Goal: Navigation & Orientation: Find specific page/section

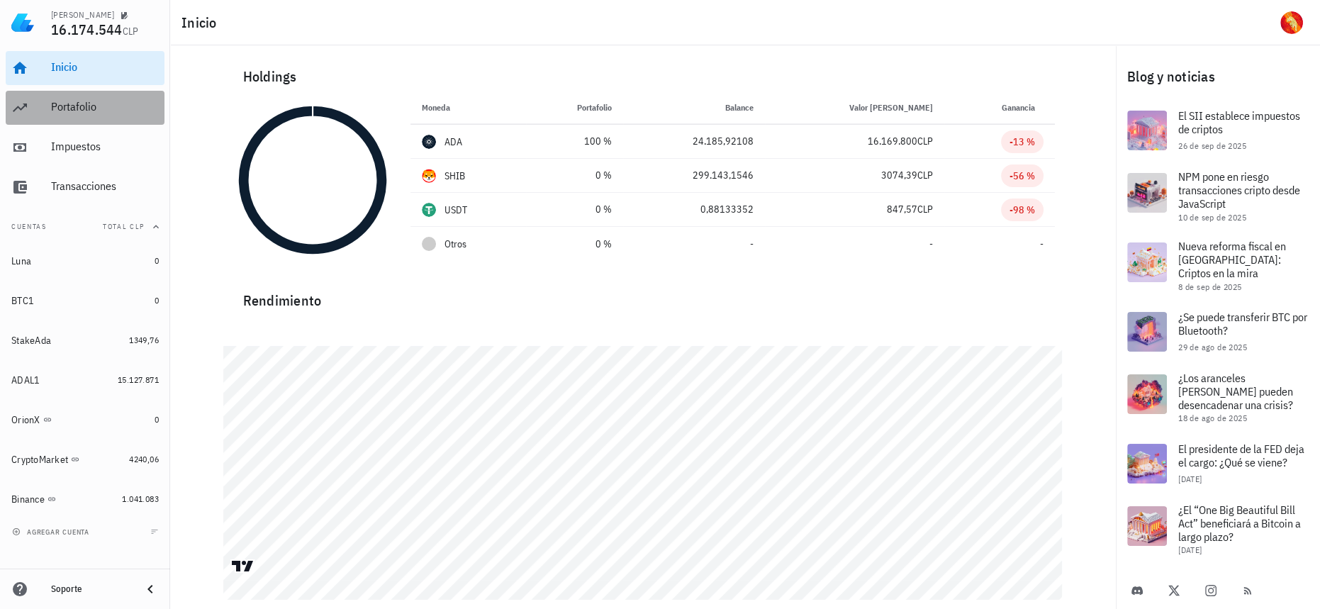
click at [130, 117] on div "Portafolio" at bounding box center [105, 107] width 108 height 32
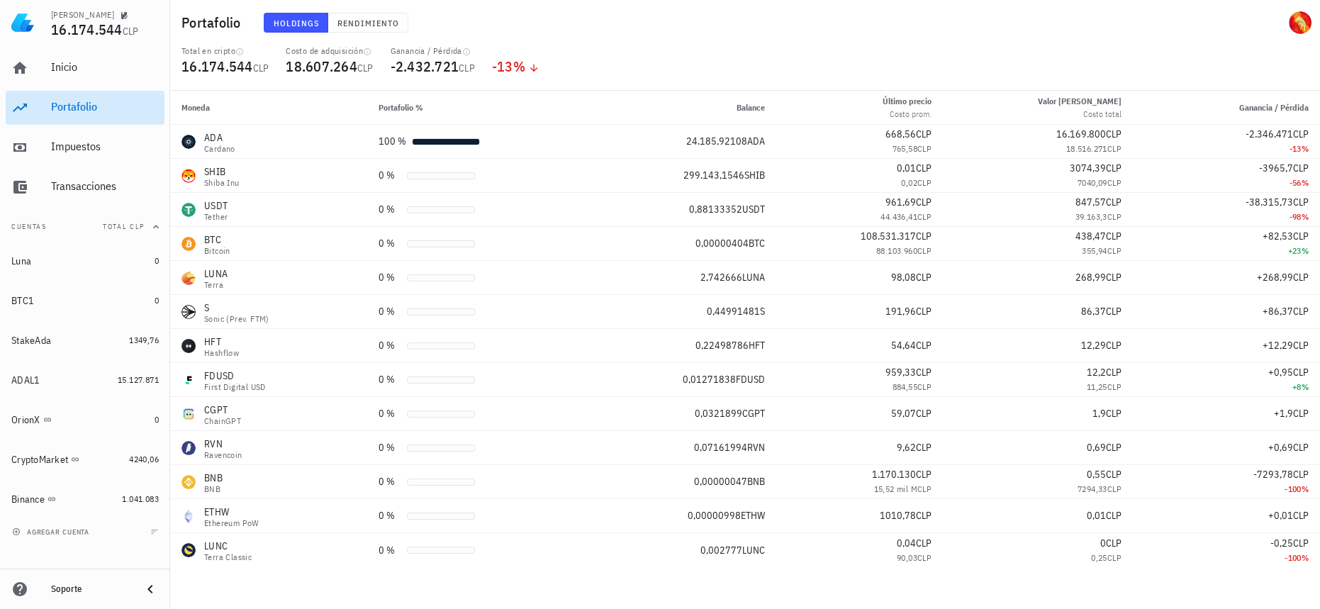
click at [131, 94] on div "Portafolio" at bounding box center [105, 107] width 108 height 32
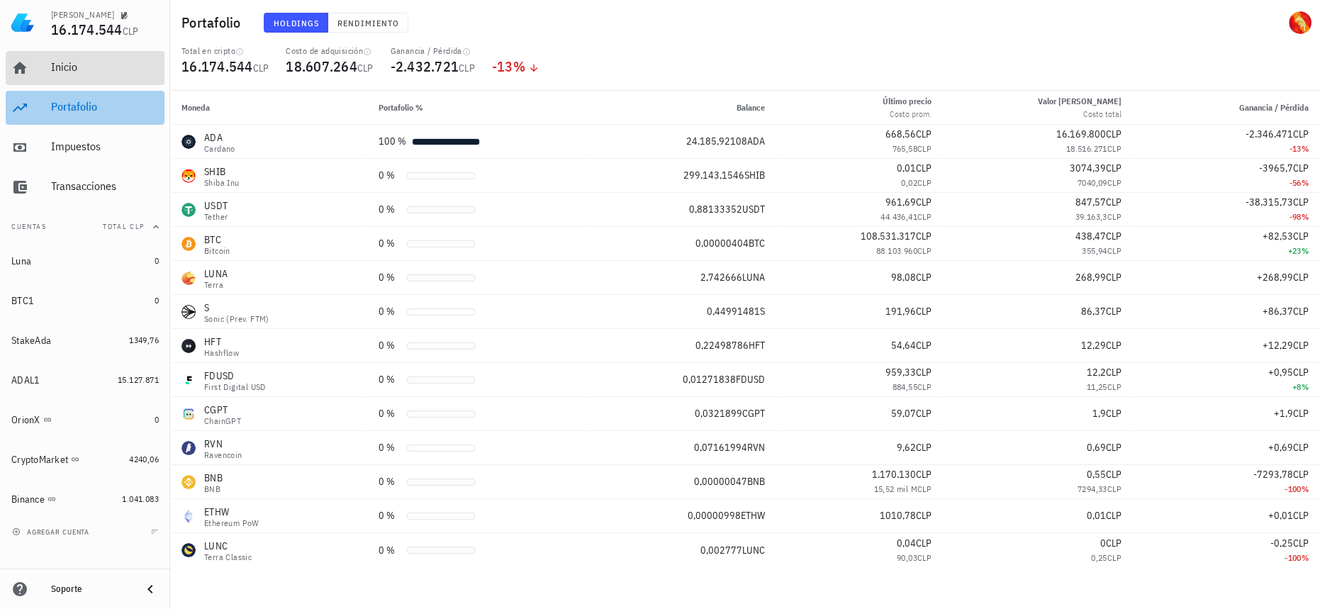
click at [135, 73] on div "Inicio" at bounding box center [105, 66] width 108 height 13
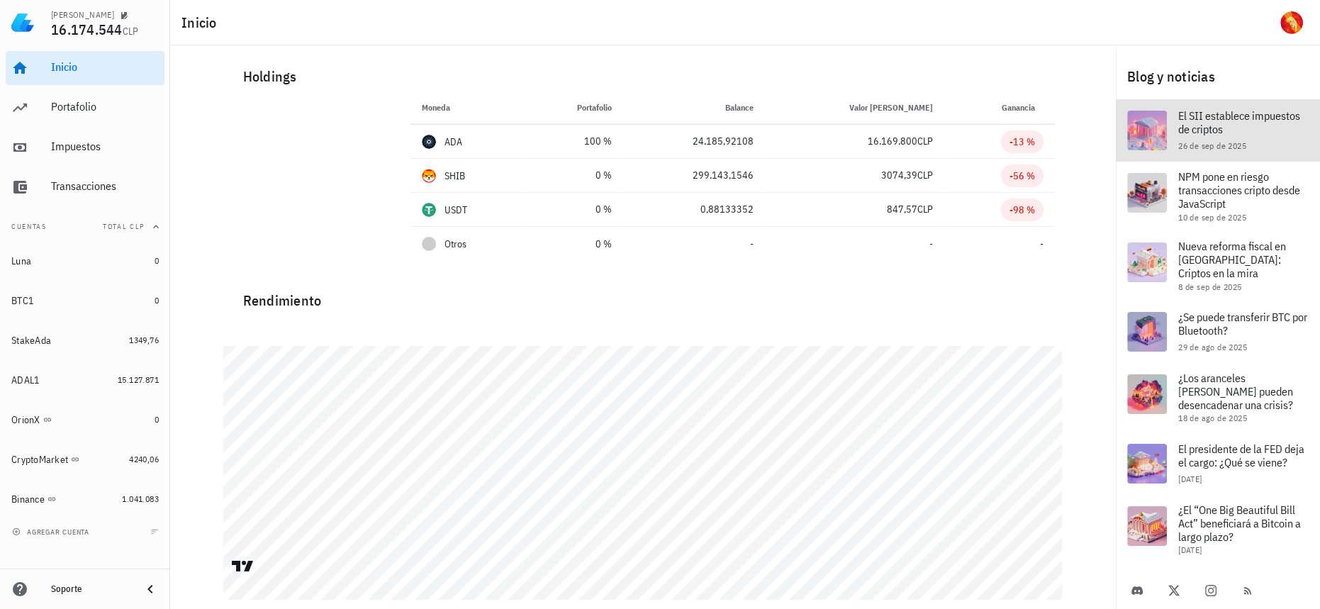
click at [1235, 104] on div "El SII establece impuestos de criptos 26 de sep de 2025" at bounding box center [1244, 130] width 130 height 62
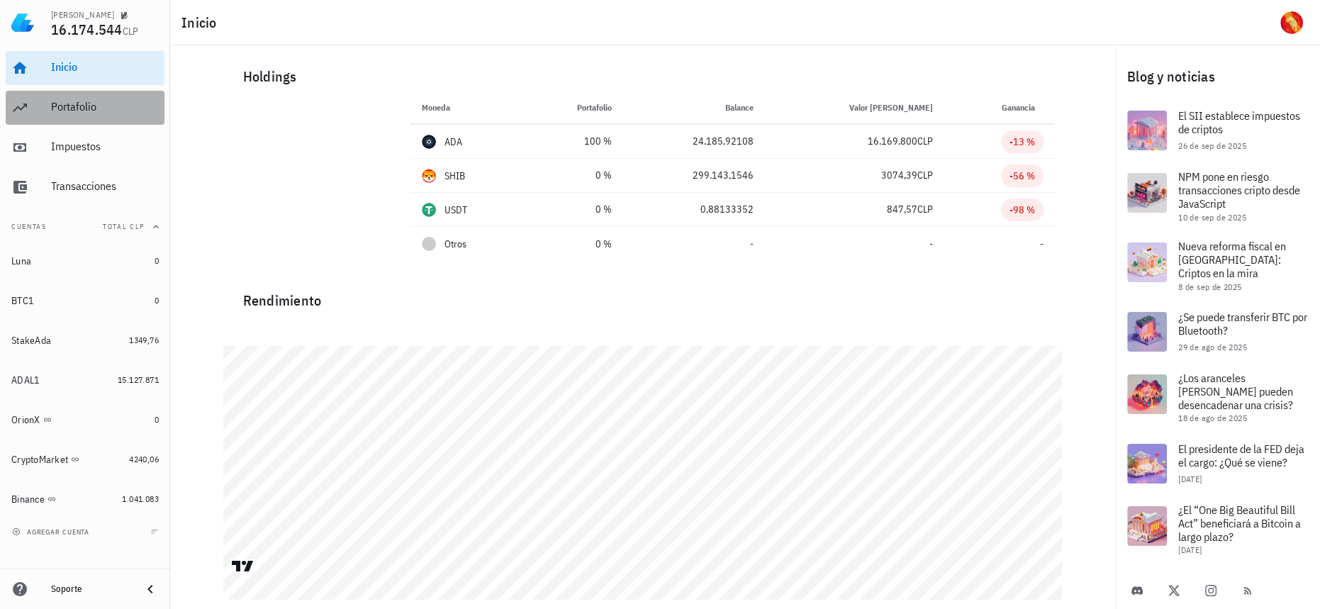
click at [149, 102] on div "Portafolio" at bounding box center [105, 106] width 108 height 13
